Goal: Task Accomplishment & Management: Manage account settings

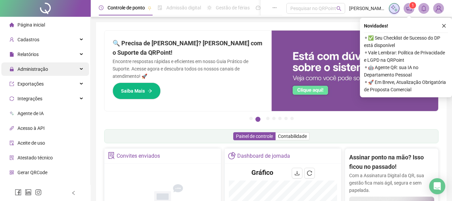
click at [52, 69] on div "Administração" at bounding box center [45, 69] width 88 height 13
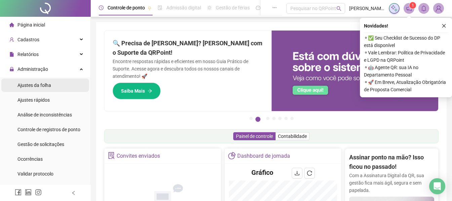
click at [47, 81] on div "Ajustes da folha" at bounding box center [34, 85] width 34 height 13
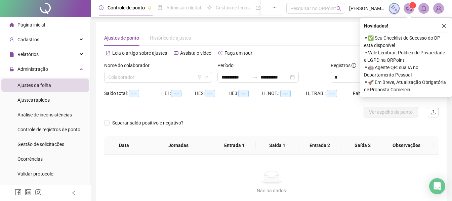
type input "**********"
click at [249, 78] on input "**********" at bounding box center [236, 77] width 28 height 7
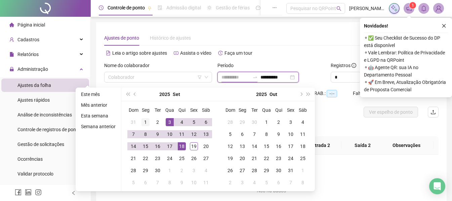
type input "**********"
click at [150, 119] on td "1" at bounding box center [146, 122] width 12 height 12
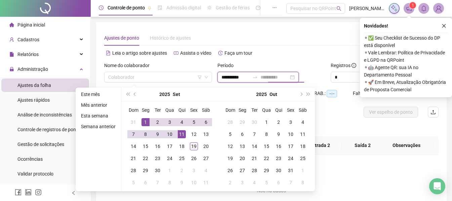
type input "**********"
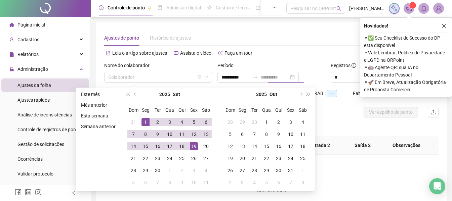
click at [195, 147] on div "19" at bounding box center [194, 147] width 8 height 8
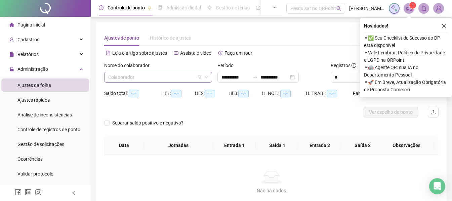
click at [202, 79] on span at bounding box center [158, 77] width 100 height 10
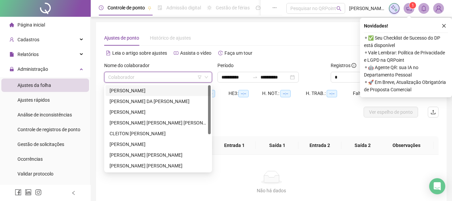
click at [140, 91] on div "[PERSON_NAME]" at bounding box center [158, 90] width 97 height 7
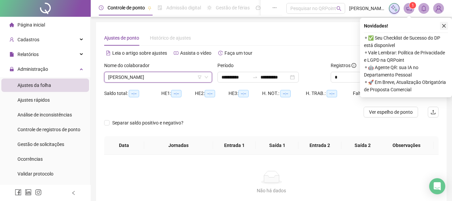
click at [443, 23] on button "button" at bounding box center [444, 26] width 8 height 8
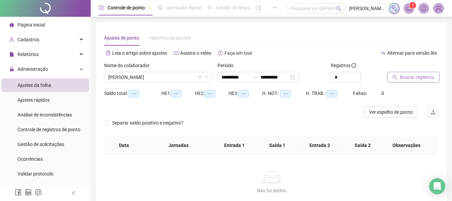
click at [423, 76] on span "Buscar registros" at bounding box center [417, 77] width 34 height 7
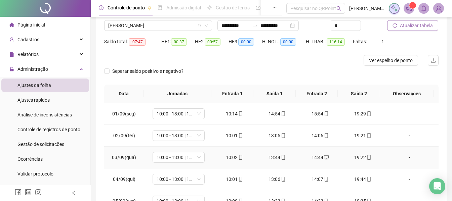
scroll to position [33, 0]
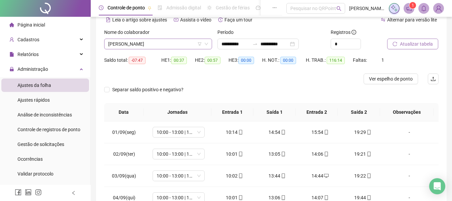
click at [140, 43] on span "[PERSON_NAME]" at bounding box center [158, 44] width 100 height 10
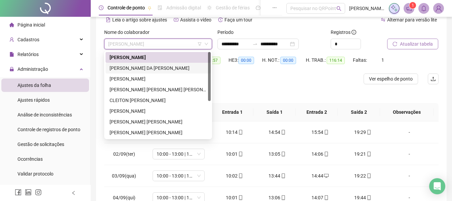
click at [145, 69] on div "[PERSON_NAME] DA [PERSON_NAME]" at bounding box center [158, 68] width 97 height 7
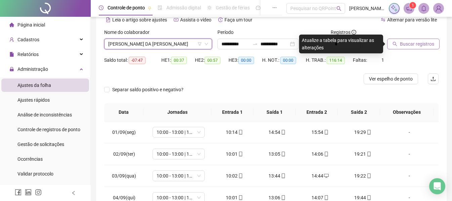
click at [407, 46] on span "Buscar registros" at bounding box center [417, 43] width 34 height 7
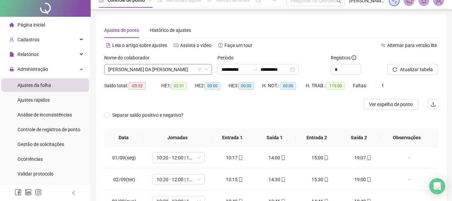
scroll to position [0, 0]
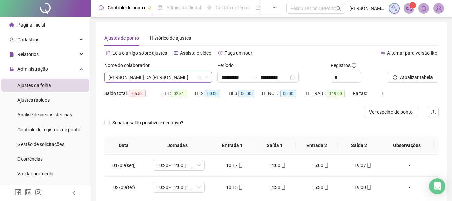
click at [137, 74] on span "[PERSON_NAME] DA [PERSON_NAME]" at bounding box center [158, 77] width 100 height 10
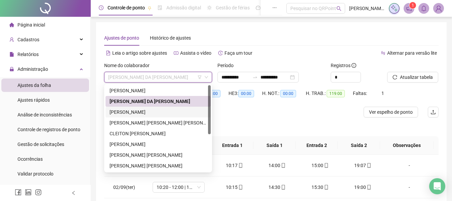
click at [137, 109] on div "[PERSON_NAME]" at bounding box center [158, 112] width 97 height 7
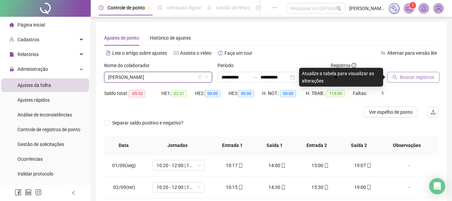
click at [408, 81] on button "Buscar registros" at bounding box center [413, 77] width 52 height 11
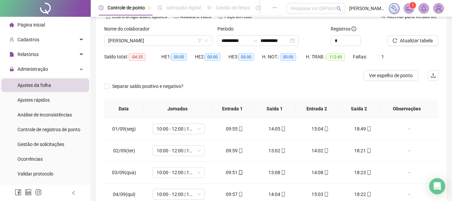
scroll to position [33, 0]
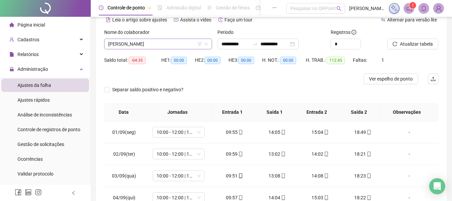
click at [150, 40] on span "[PERSON_NAME]" at bounding box center [158, 44] width 100 height 10
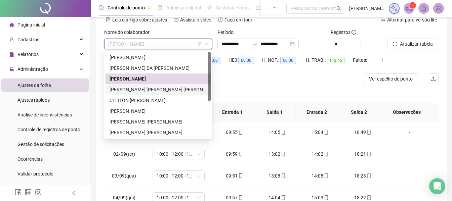
click at [135, 88] on div "[PERSON_NAME] [PERSON_NAME] [PERSON_NAME]" at bounding box center [158, 89] width 97 height 7
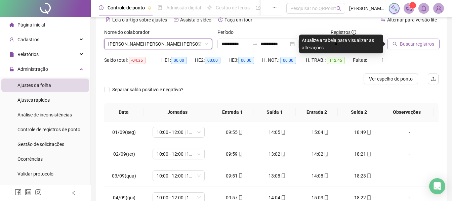
click at [394, 44] on icon "search" at bounding box center [395, 44] width 5 height 5
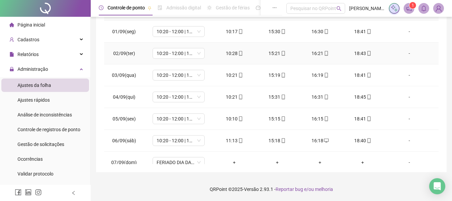
scroll to position [0, 0]
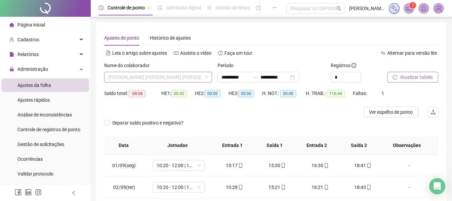
click at [135, 75] on span "[PERSON_NAME] [PERSON_NAME] [PERSON_NAME]" at bounding box center [158, 77] width 100 height 10
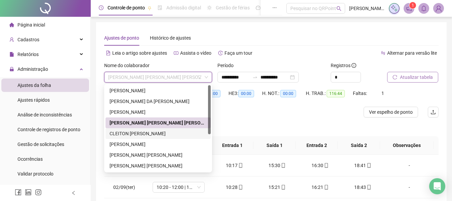
drag, startPoint x: 127, startPoint y: 133, endPoint x: 136, endPoint y: 132, distance: 8.2
click at [128, 133] on div "CLEITON [PERSON_NAME]" at bounding box center [158, 133] width 97 height 7
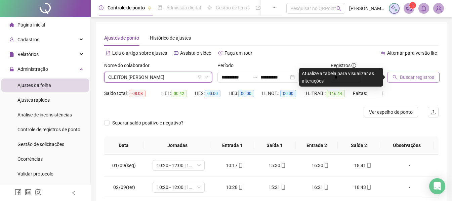
click at [424, 78] on span "Buscar registros" at bounding box center [417, 77] width 34 height 7
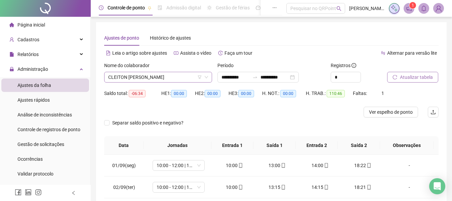
click at [166, 74] on span "CLEITON [PERSON_NAME]" at bounding box center [158, 77] width 100 height 10
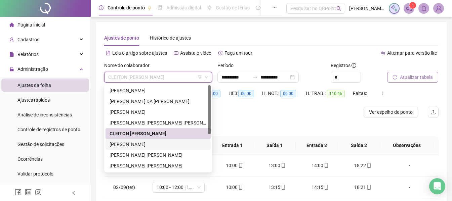
click at [146, 143] on div "[PERSON_NAME]" at bounding box center [158, 144] width 97 height 7
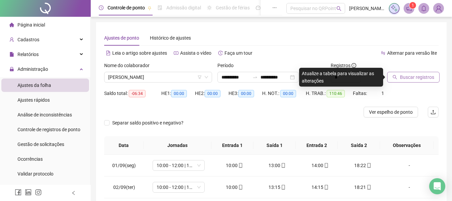
click at [396, 82] on button "Buscar registros" at bounding box center [413, 77] width 52 height 11
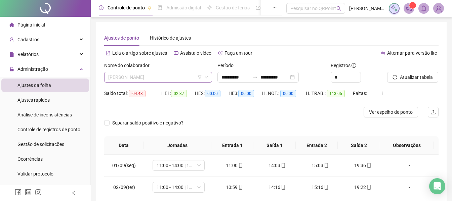
click at [145, 82] on span "[PERSON_NAME]" at bounding box center [158, 77] width 100 height 10
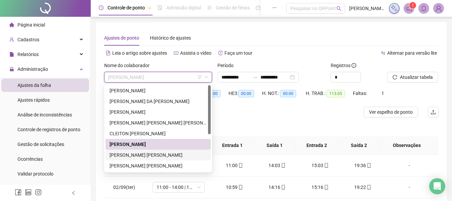
click at [142, 155] on div "[PERSON_NAME] [PERSON_NAME]" at bounding box center [158, 155] width 97 height 7
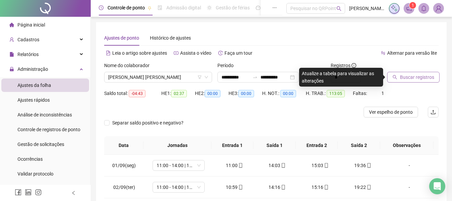
click at [426, 75] on span "Buscar registros" at bounding box center [417, 77] width 34 height 7
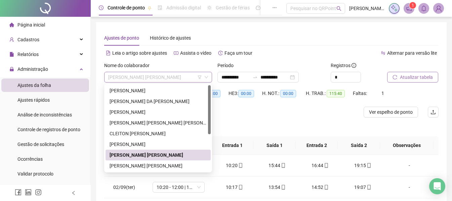
click at [150, 72] on div "[PERSON_NAME] [PERSON_NAME]" at bounding box center [158, 77] width 108 height 11
click at [137, 169] on div "[PERSON_NAME] [PERSON_NAME]" at bounding box center [158, 165] width 97 height 7
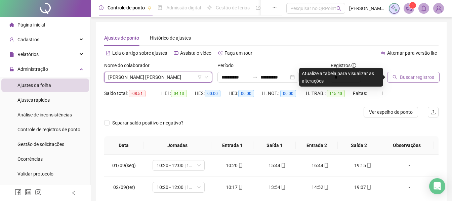
click at [401, 77] on span "Buscar registros" at bounding box center [417, 77] width 34 height 7
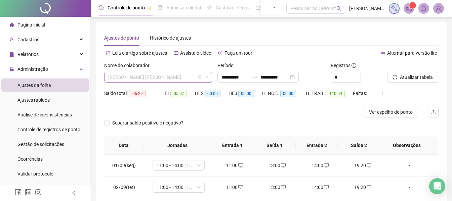
click at [148, 79] on span "[PERSON_NAME] [PERSON_NAME]" at bounding box center [158, 77] width 100 height 10
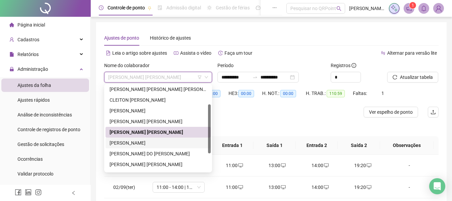
click at [135, 142] on div "[PERSON_NAME]" at bounding box center [158, 143] width 97 height 7
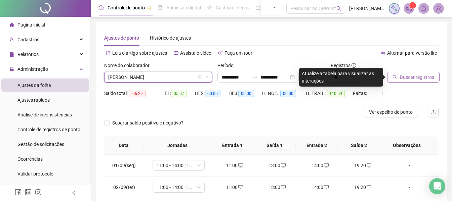
click at [401, 72] on button "Buscar registros" at bounding box center [413, 77] width 52 height 11
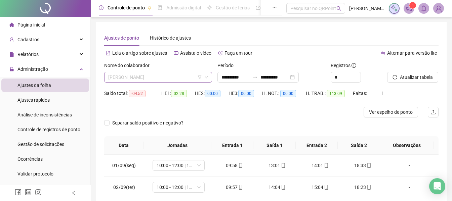
click at [163, 77] on span "[PERSON_NAME]" at bounding box center [158, 77] width 100 height 10
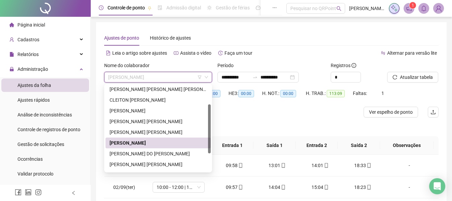
click at [138, 148] on div "[PERSON_NAME]" at bounding box center [158, 143] width 105 height 11
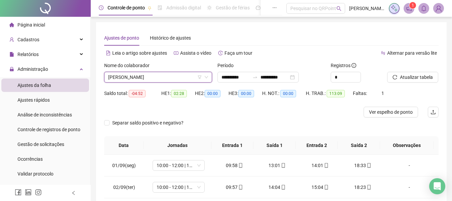
click at [138, 148] on th "Data" at bounding box center [123, 146] width 39 height 18
click at [167, 73] on span "[PERSON_NAME]" at bounding box center [158, 77] width 100 height 10
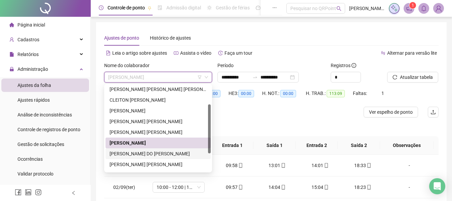
click at [136, 153] on div "[PERSON_NAME] DO [PERSON_NAME]" at bounding box center [158, 153] width 97 height 7
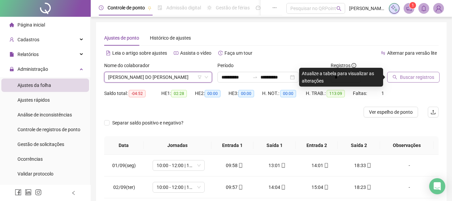
click at [426, 80] on span "Buscar registros" at bounding box center [417, 77] width 34 height 7
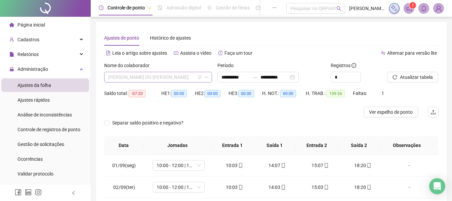
click at [149, 80] on span "[PERSON_NAME] DO [PERSON_NAME]" at bounding box center [158, 77] width 100 height 10
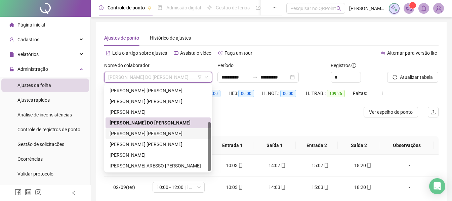
click at [148, 130] on div "[PERSON_NAME] [PERSON_NAME]" at bounding box center [158, 133] width 97 height 7
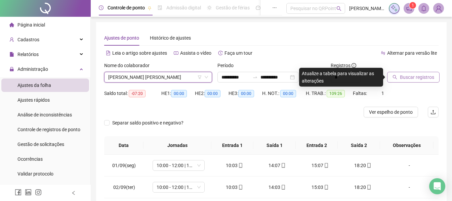
click at [410, 77] on span "Buscar registros" at bounding box center [417, 77] width 34 height 7
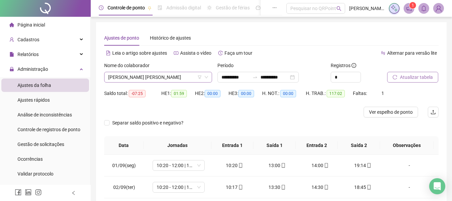
click at [193, 77] on span "[PERSON_NAME] [PERSON_NAME]" at bounding box center [158, 77] width 100 height 10
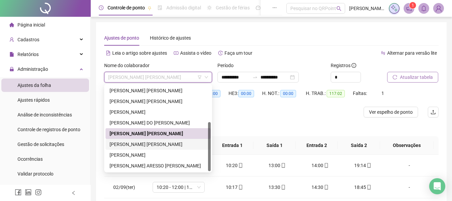
click at [168, 143] on div "[PERSON_NAME] [PERSON_NAME]" at bounding box center [158, 144] width 97 height 7
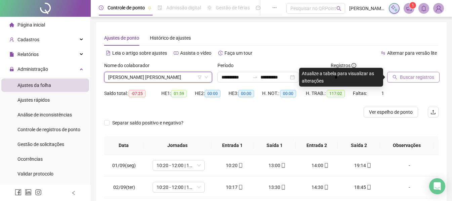
click at [396, 75] on icon "search" at bounding box center [395, 77] width 5 height 5
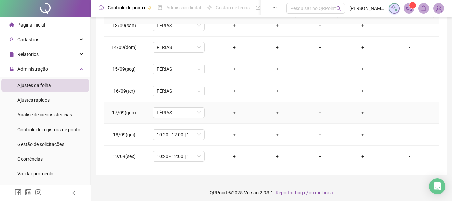
scroll to position [134, 0]
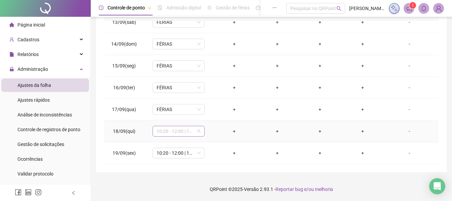
click at [191, 133] on span "10:20 - 12:00 | 13:00 - 18:40" at bounding box center [179, 131] width 44 height 10
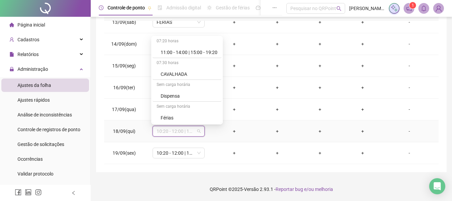
scroll to position [202, 0]
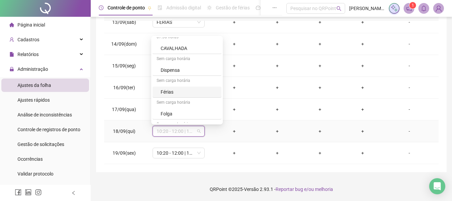
click at [197, 92] on div "Férias" at bounding box center [189, 91] width 57 height 7
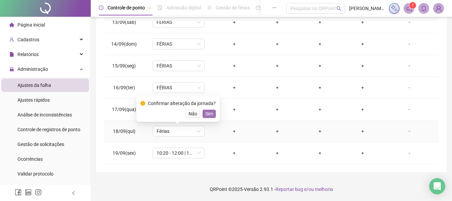
click at [209, 112] on span "Sim" at bounding box center [210, 113] width 8 height 7
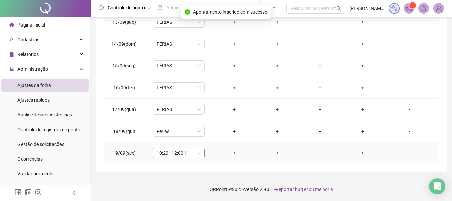
click at [195, 155] on span "10:20 - 12:00 | 13:00 - 18:40" at bounding box center [179, 153] width 44 height 10
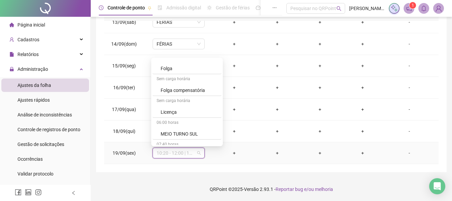
scroll to position [235, 0]
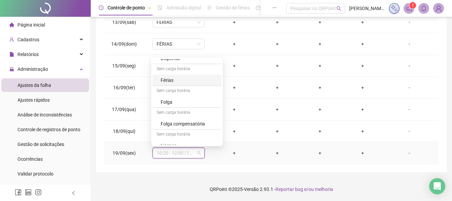
click at [179, 83] on div "Férias" at bounding box center [189, 80] width 57 height 7
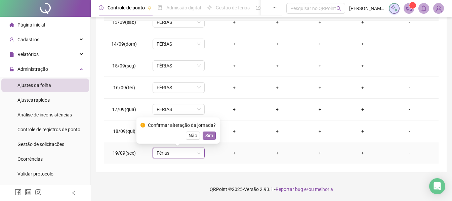
click at [206, 134] on span "Sim" at bounding box center [210, 135] width 8 height 7
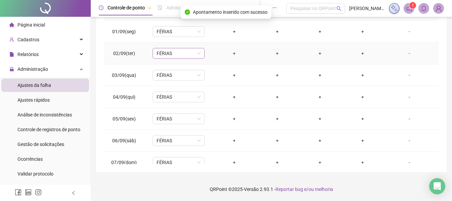
scroll to position [33, 0]
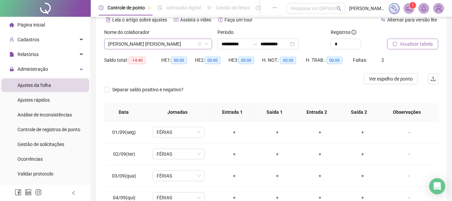
click at [158, 44] on span "[PERSON_NAME] [PERSON_NAME]" at bounding box center [158, 44] width 100 height 10
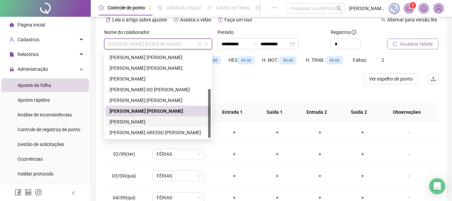
click at [137, 122] on div "[PERSON_NAME]" at bounding box center [158, 121] width 97 height 7
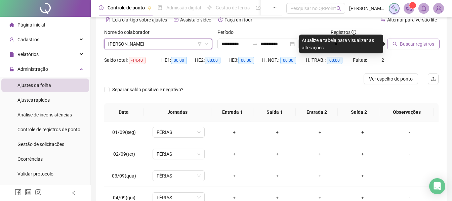
click at [398, 48] on button "Buscar registros" at bounding box center [413, 44] width 52 height 11
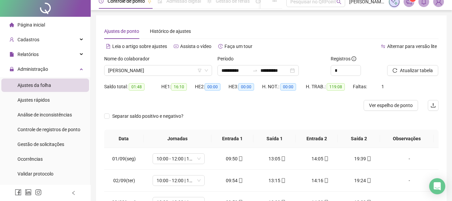
scroll to position [0, 0]
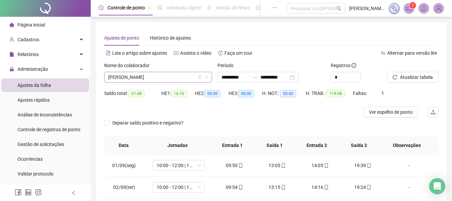
click at [160, 74] on span "[PERSON_NAME]" at bounding box center [158, 77] width 100 height 10
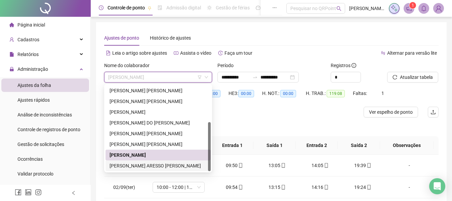
click at [138, 162] on div "[PERSON_NAME] ARESSO [PERSON_NAME]" at bounding box center [158, 166] width 105 height 11
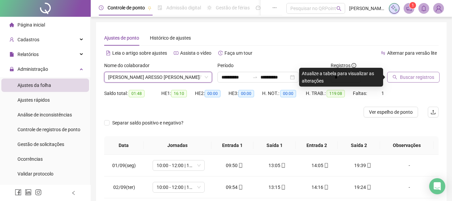
click at [422, 80] on span "Buscar registros" at bounding box center [417, 77] width 34 height 7
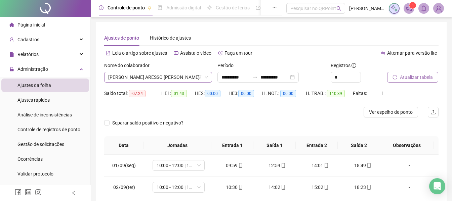
click at [164, 76] on span "[PERSON_NAME] ARESSO [PERSON_NAME]" at bounding box center [158, 77] width 100 height 10
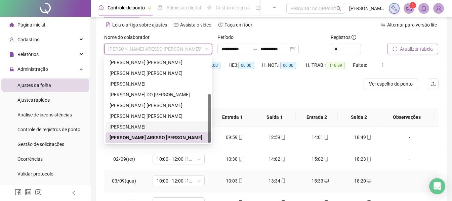
scroll to position [134, 0]
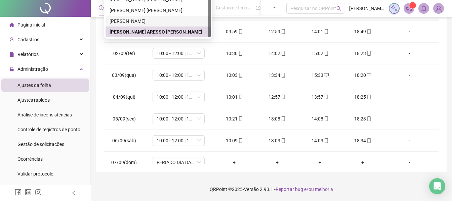
click at [145, 17] on div "[PERSON_NAME]" at bounding box center [158, 20] width 97 height 7
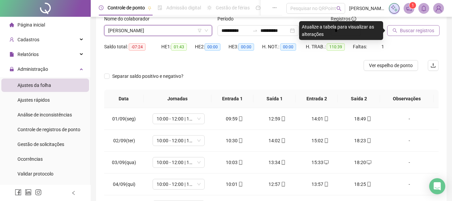
scroll to position [33, 0]
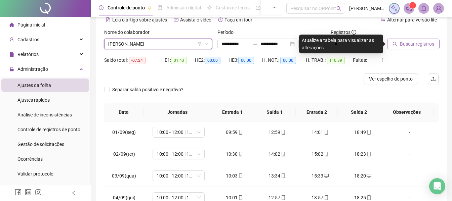
click at [410, 43] on span "Buscar registros" at bounding box center [417, 43] width 34 height 7
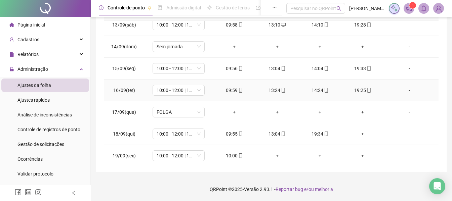
scroll to position [272, 0]
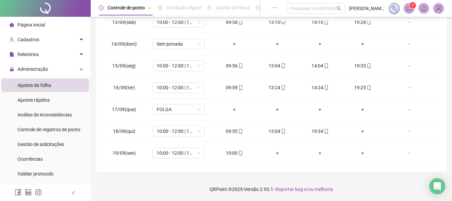
click at [132, 190] on footer "QRPoint © 2025 - Versão 2.93.1 - Reportar bug e/ou melhoria" at bounding box center [272, 190] width 362 height 24
click at [60, 147] on span "Gestão de solicitações" at bounding box center [40, 144] width 47 height 5
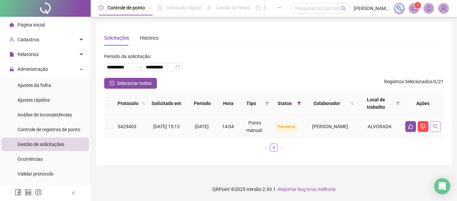
click at [439, 126] on button "button" at bounding box center [436, 126] width 11 height 11
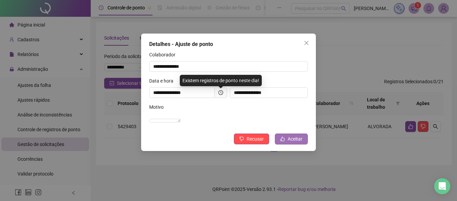
click at [287, 145] on button "Aceitar" at bounding box center [291, 139] width 33 height 11
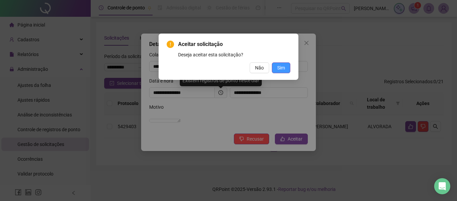
click at [282, 67] on span "Sim" at bounding box center [281, 67] width 8 height 7
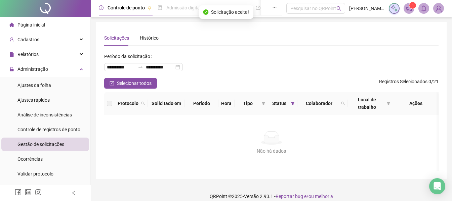
click at [31, 26] on span "Página inicial" at bounding box center [31, 24] width 28 height 5
